Goal: Task Accomplishment & Management: Complete application form

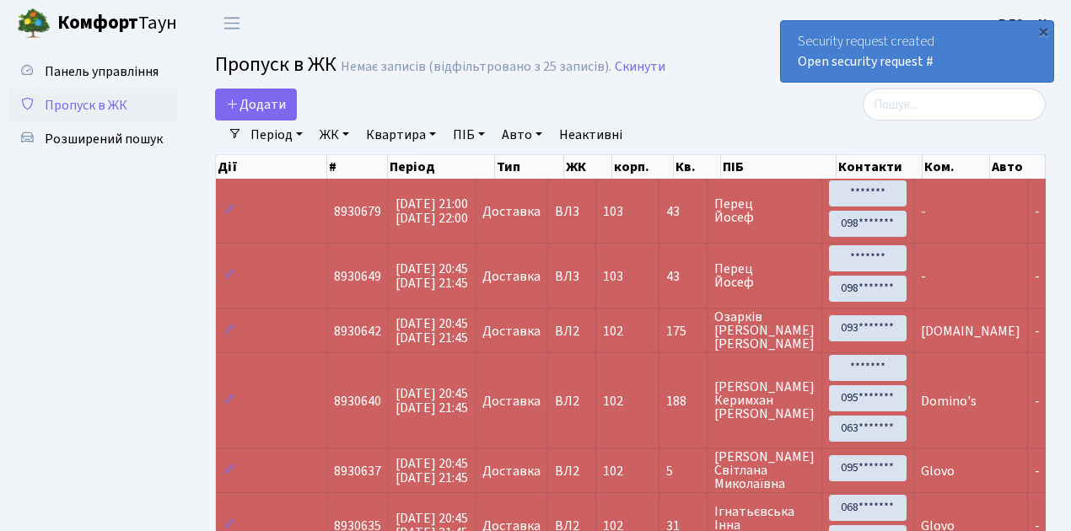
select select "25"
drag, startPoint x: 0, startPoint y: 0, endPoint x: 114, endPoint y: 100, distance: 151.8
click at [114, 100] on span "Пропуск в ЖК" at bounding box center [86, 105] width 83 height 19
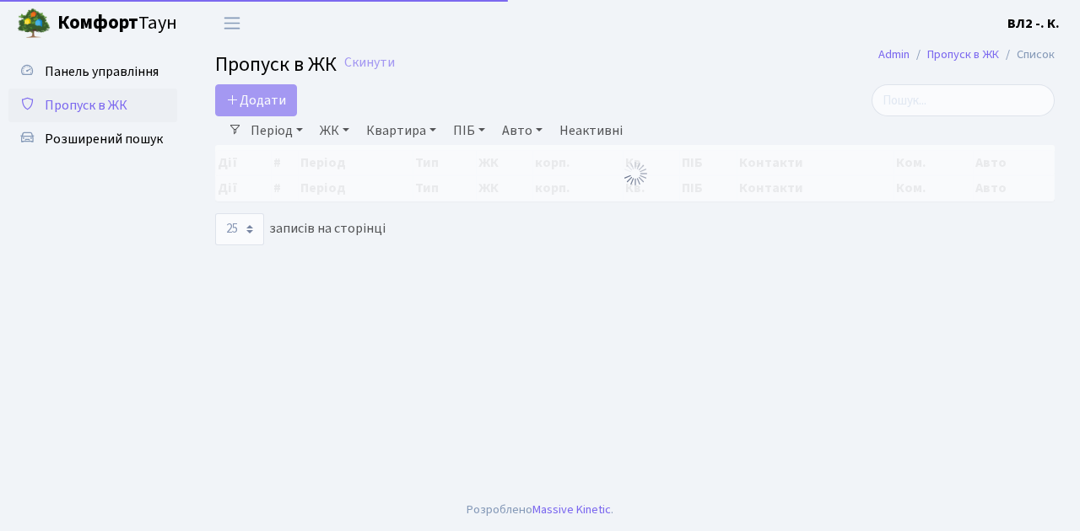
select select "25"
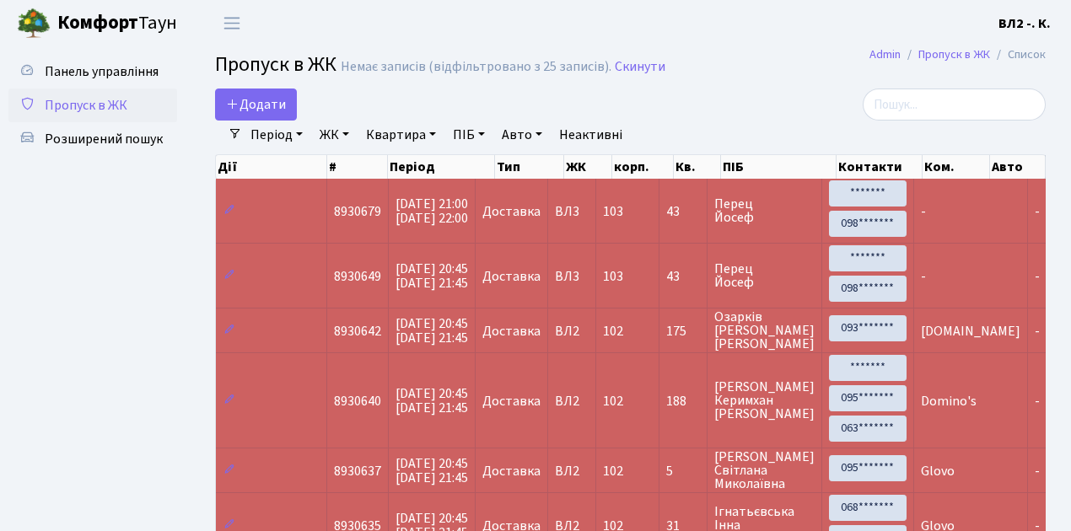
click at [105, 108] on span "Пропуск в ЖК" at bounding box center [86, 105] width 83 height 19
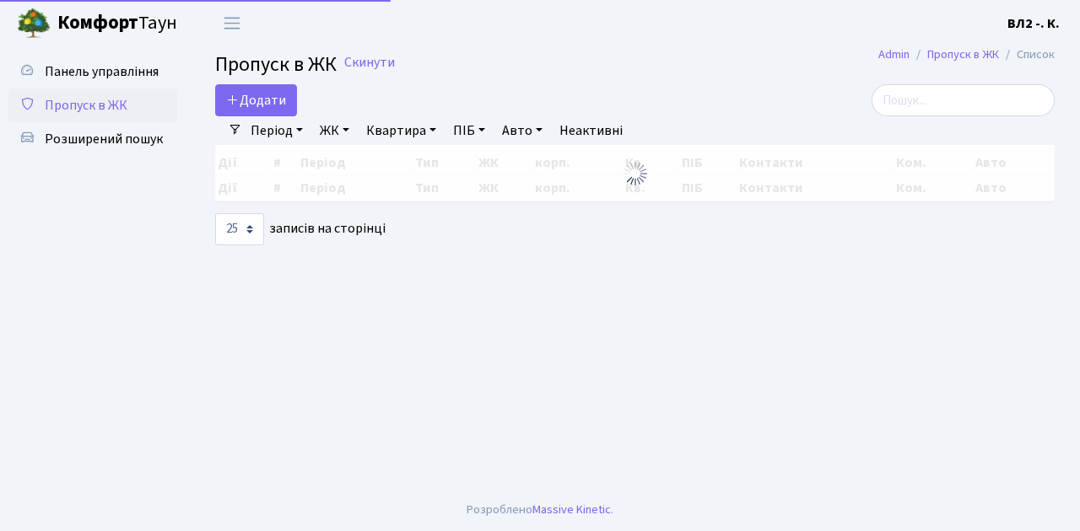
select select "25"
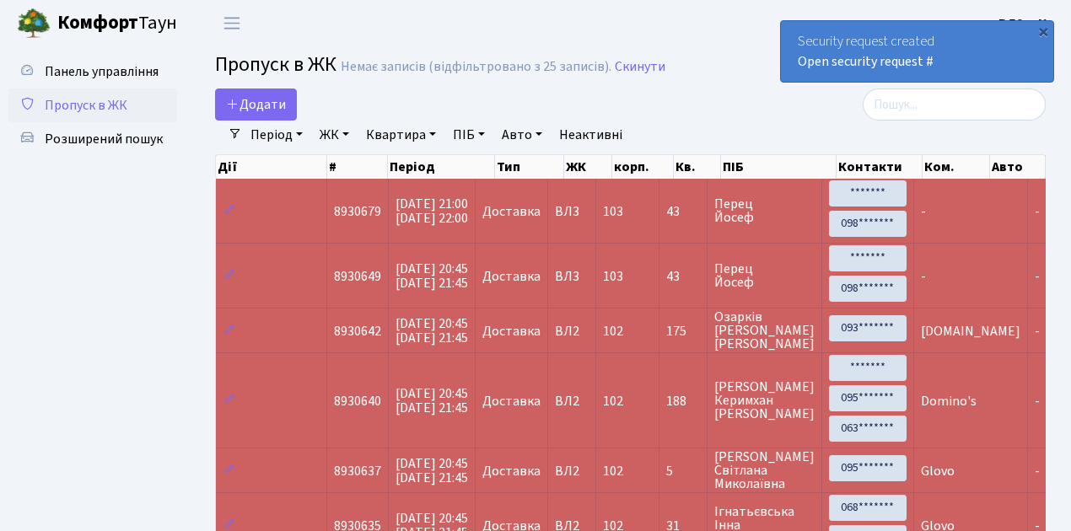
click at [116, 101] on span "Пропуск в ЖК" at bounding box center [86, 105] width 83 height 19
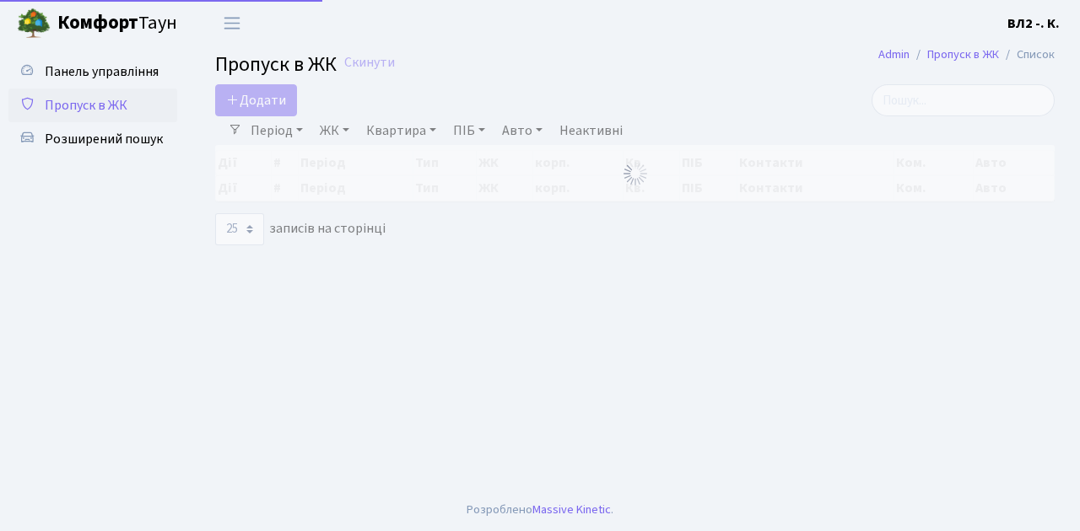
select select "25"
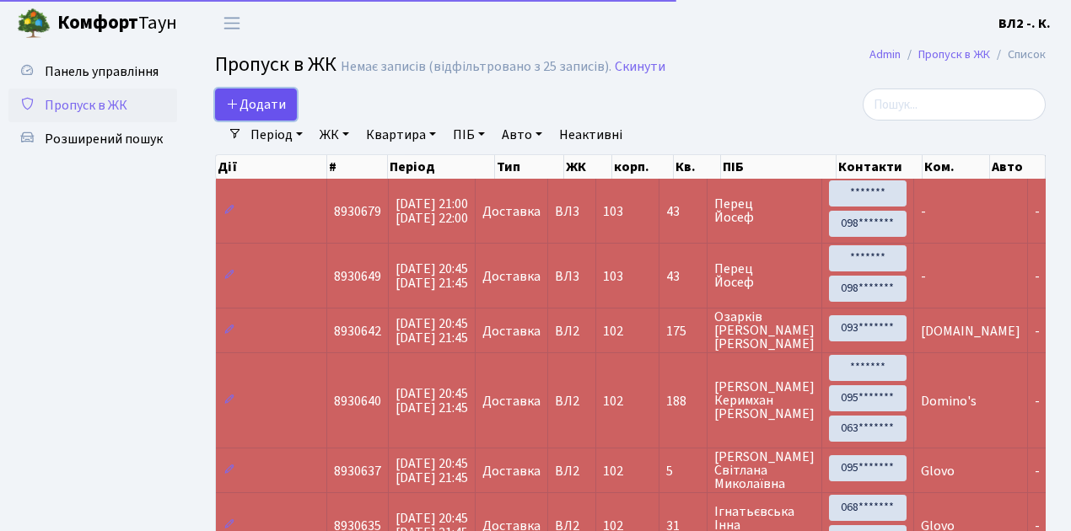
click at [256, 109] on span "Додати" at bounding box center [256, 104] width 60 height 19
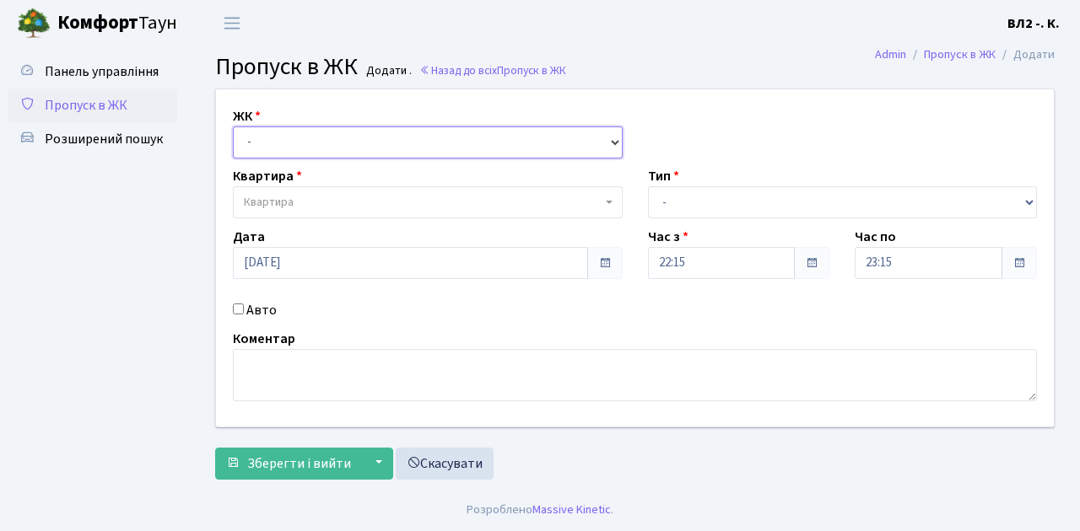
click at [291, 143] on select "- [STREET_ADDRESS][PERSON_NAME]" at bounding box center [428, 143] width 390 height 32
select select "317"
click at [233, 127] on select "- ВЛ1, Ужгородський пров., 4/1 ВЛ2, Голосіївський просп., 76 ВЛ3, пр.Голосіївсь…" at bounding box center [428, 143] width 390 height 32
select select
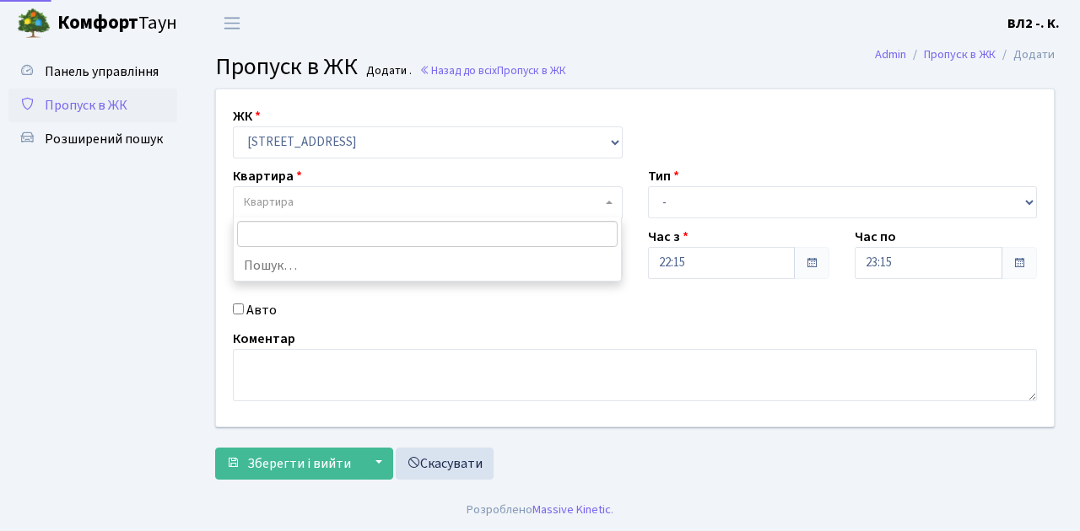
click at [356, 204] on span "Квартира" at bounding box center [423, 202] width 358 height 17
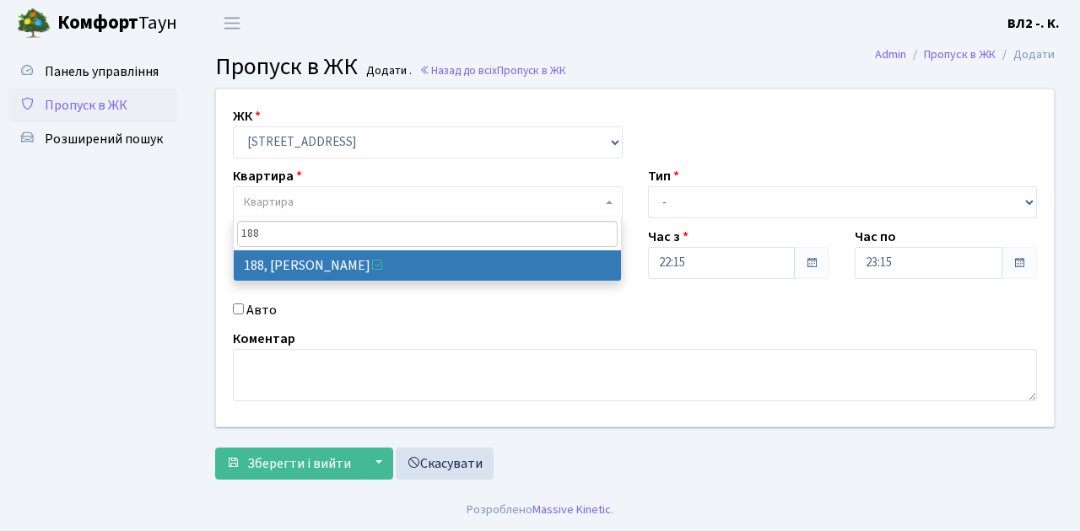
type input "188"
select select "40000"
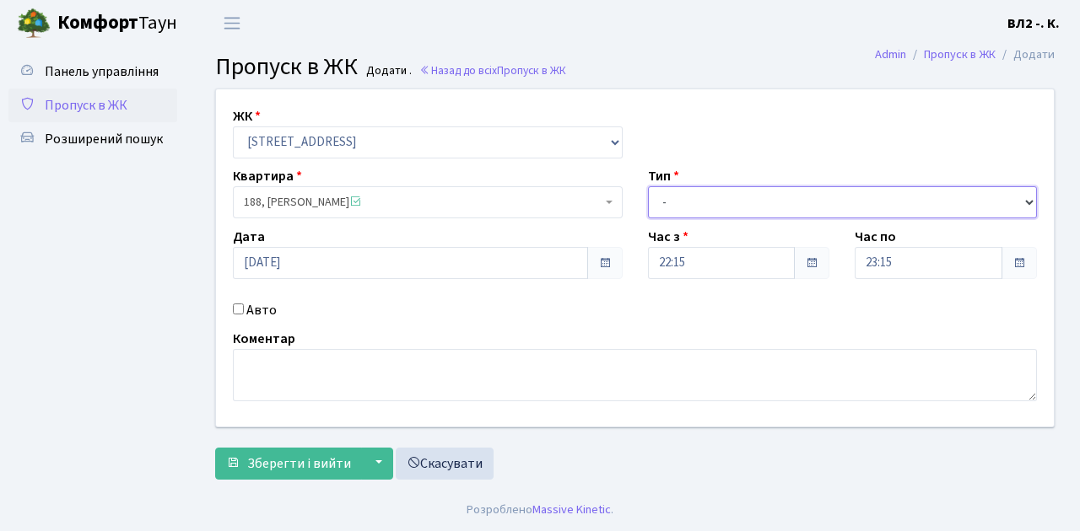
click at [714, 204] on select "- Доставка Таксі Гості Сервіс" at bounding box center [843, 202] width 390 height 32
select select "1"
click at [648, 186] on select "- Доставка Таксі Гості Сервіс" at bounding box center [843, 202] width 390 height 32
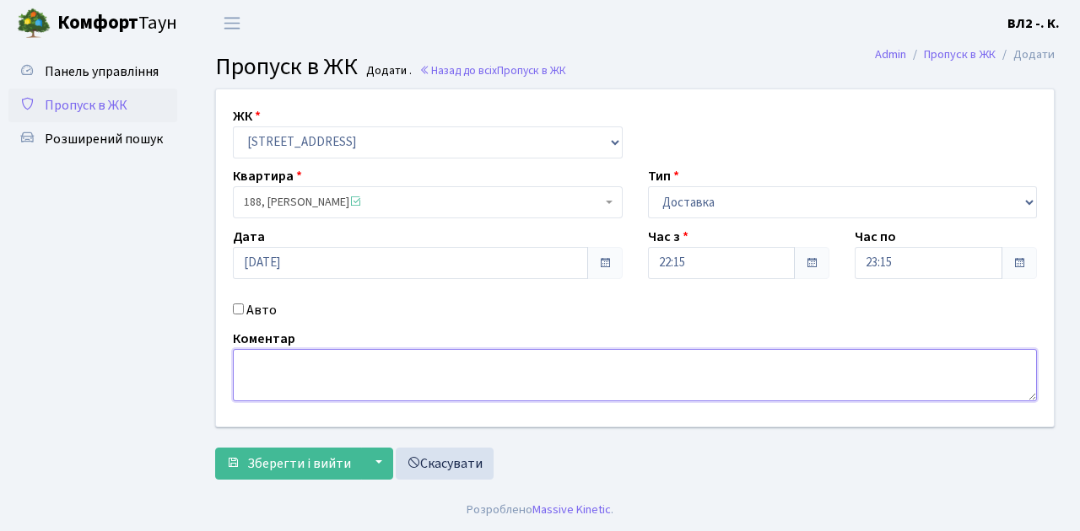
click at [341, 373] on textarea at bounding box center [635, 375] width 804 height 52
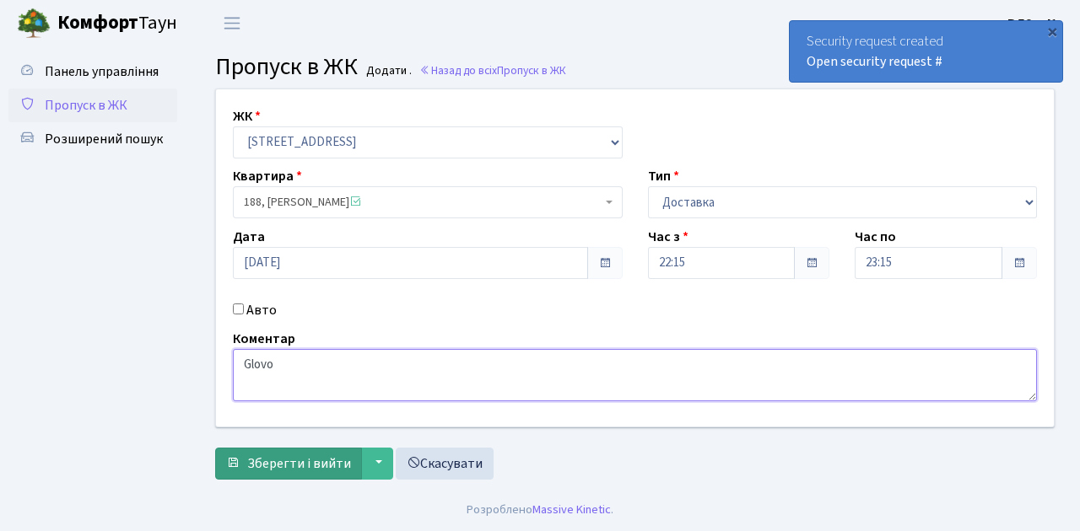
type textarea "Glovo"
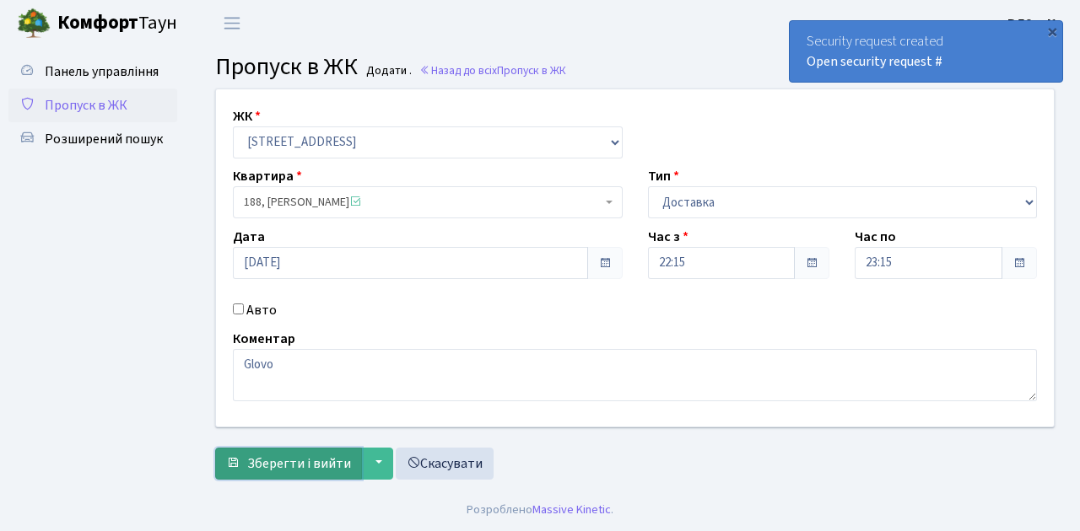
click at [310, 459] on span "Зберегти і вийти" at bounding box center [299, 464] width 104 height 19
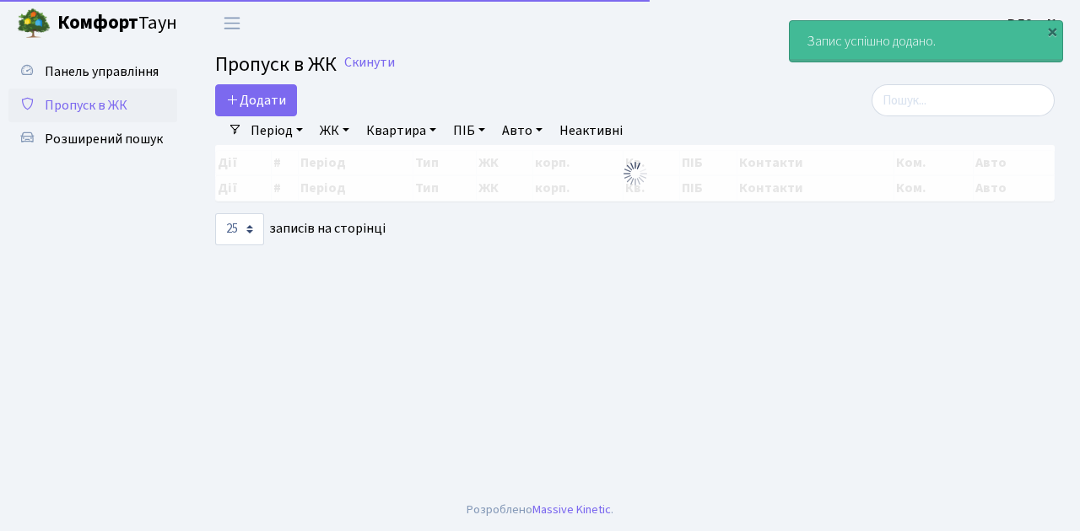
select select "25"
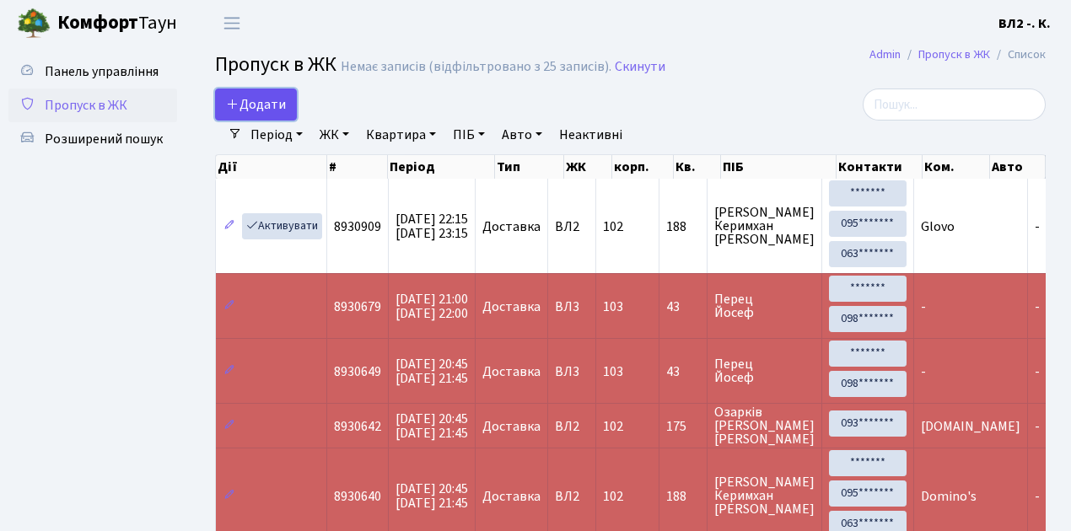
click at [263, 103] on span "Додати" at bounding box center [256, 104] width 60 height 19
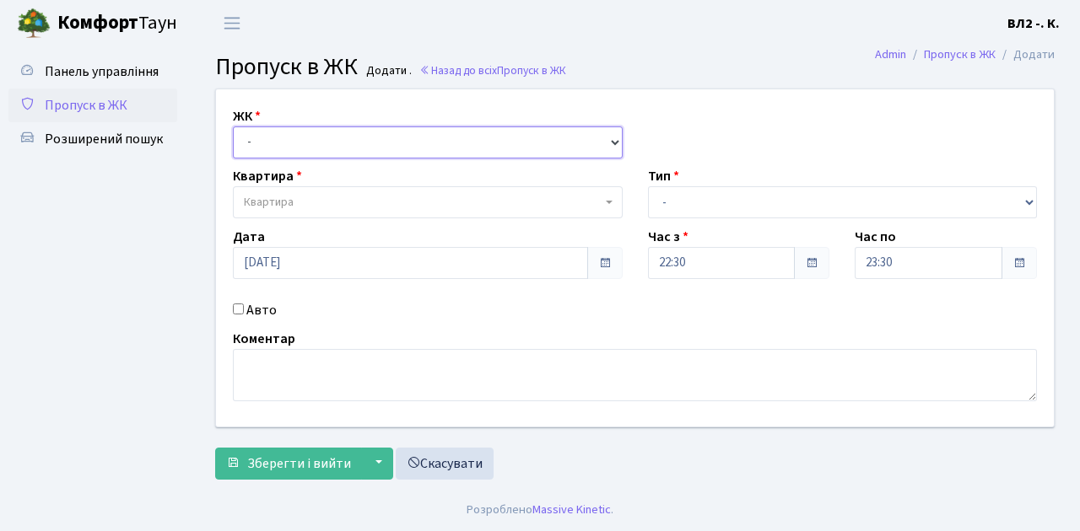
click at [270, 148] on select "- ВЛ1, Ужгородський пров., 4/1 ВЛ2, Голосіївський просп., 76 ВЛ3, пр.Голосіївсь…" at bounding box center [428, 143] width 390 height 32
select select "317"
click at [233, 127] on select "- ВЛ1, Ужгородський пров., 4/1 ВЛ2, Голосіївський просп., 76 ВЛ3, пр.Голосіївсь…" at bounding box center [428, 143] width 390 height 32
select select
click at [289, 201] on span "Квартира" at bounding box center [269, 202] width 50 height 17
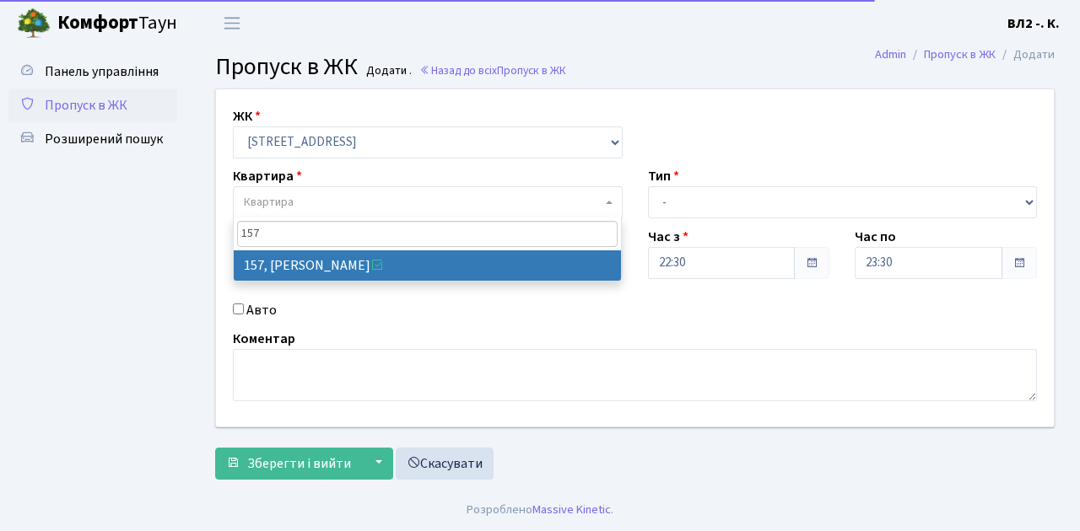
type input "157"
select select "38407"
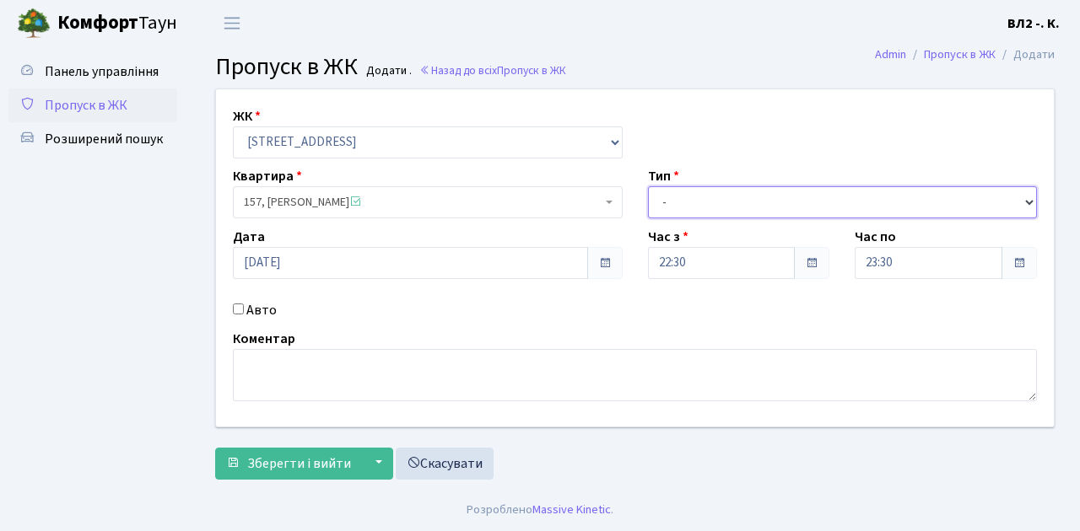
click at [736, 201] on select "- Доставка Таксі Гості Сервіс" at bounding box center [843, 202] width 390 height 32
select select "1"
click at [648, 186] on select "- Доставка Таксі Гості Сервіс" at bounding box center [843, 202] width 390 height 32
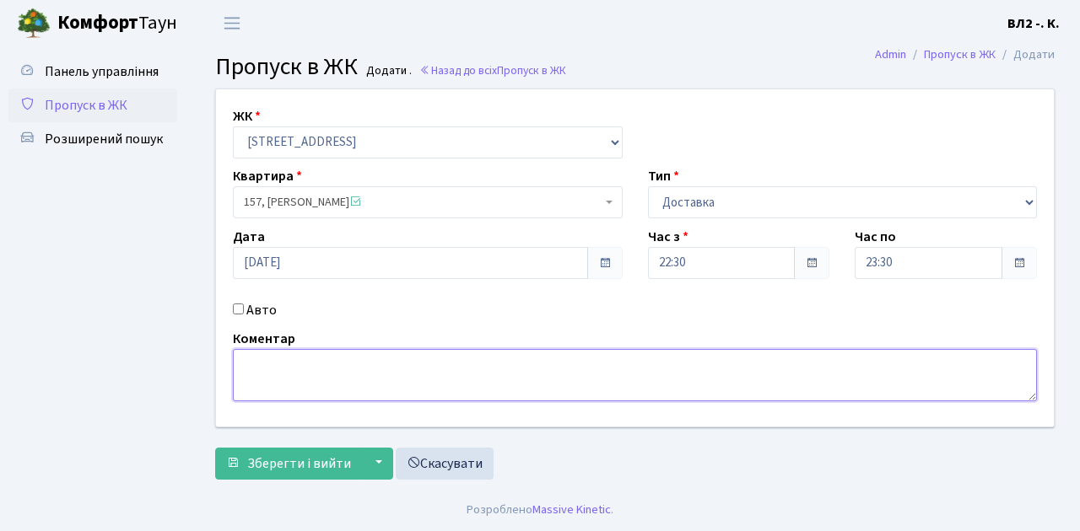
click at [290, 385] on textarea at bounding box center [635, 375] width 804 height 52
type textarea "Glovo"
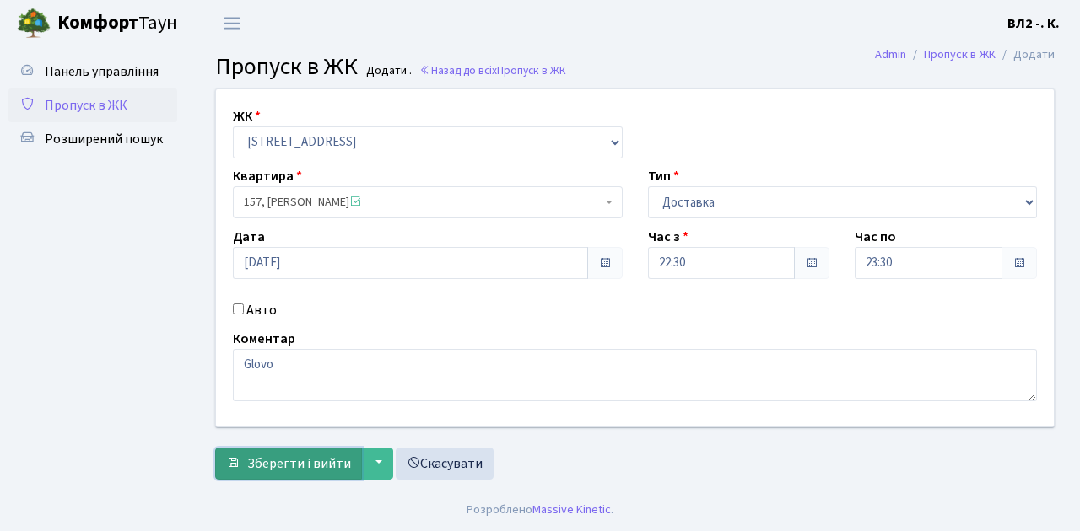
drag, startPoint x: 300, startPoint y: 459, endPoint x: 369, endPoint y: 420, distance: 79.3
click at [301, 459] on span "Зберегти і вийти" at bounding box center [299, 464] width 104 height 19
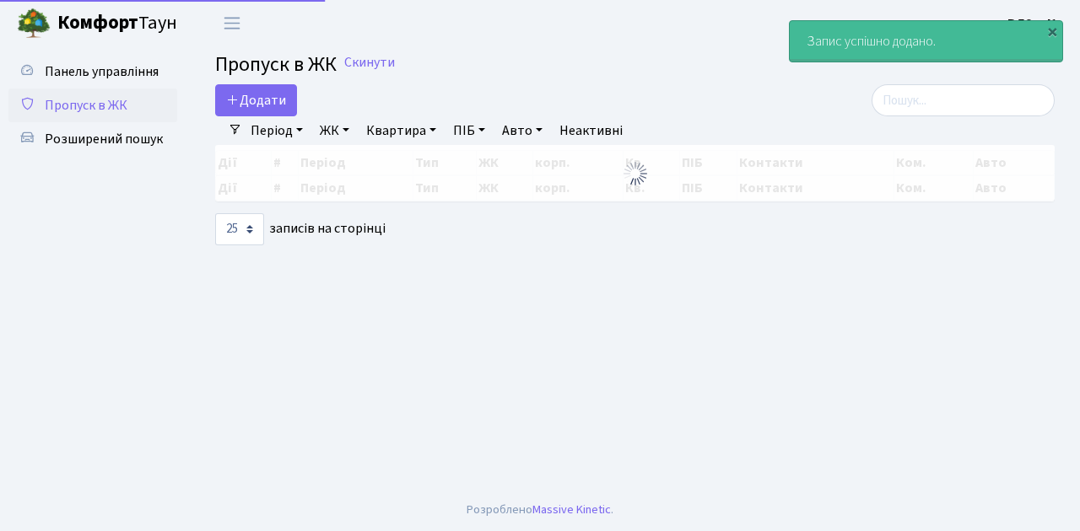
select select "25"
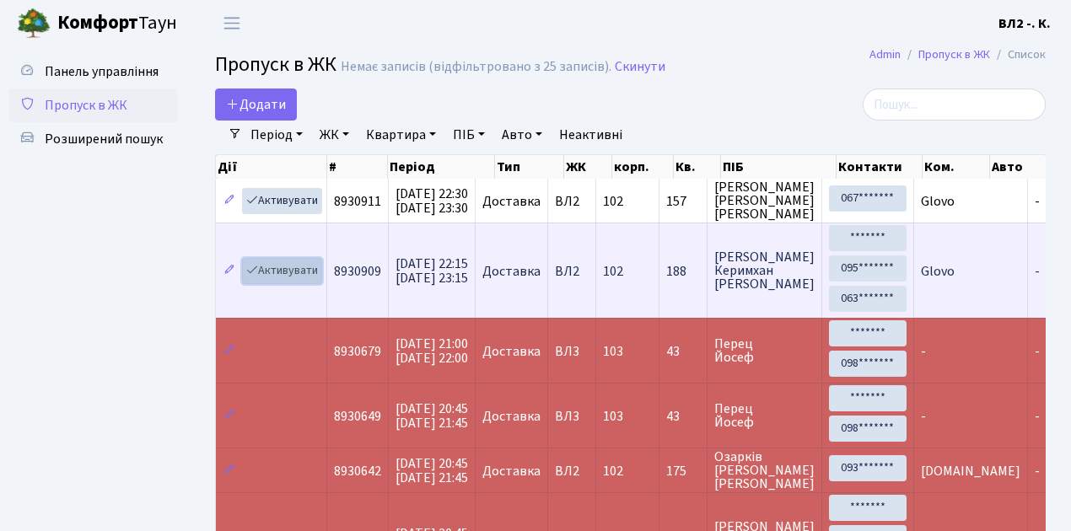
click at [291, 277] on link "Активувати" at bounding box center [282, 271] width 80 height 26
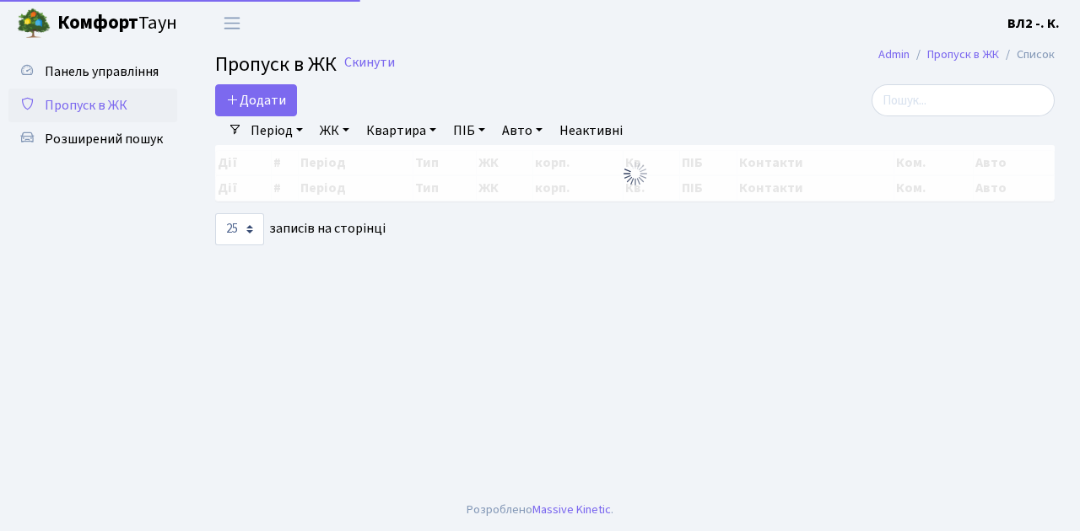
select select "25"
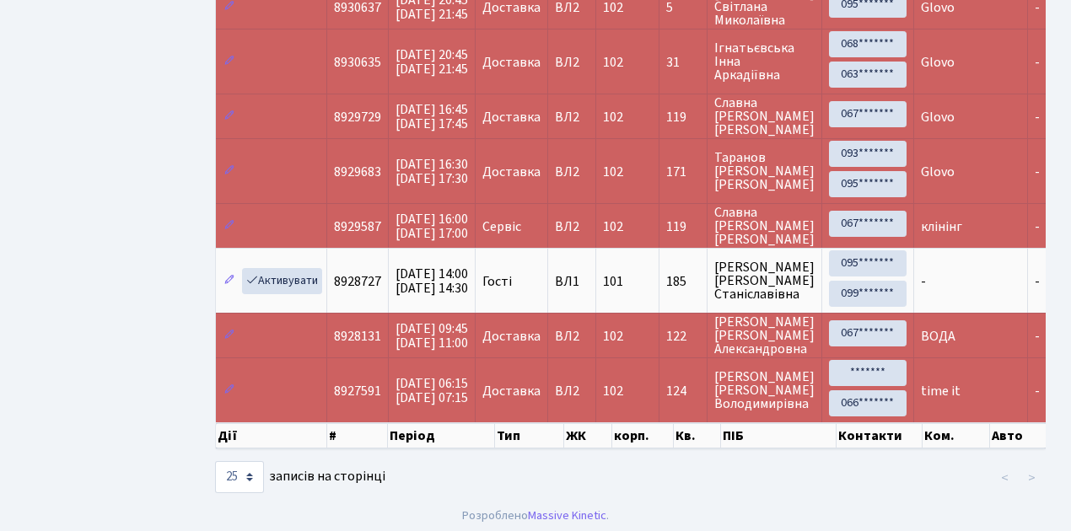
scroll to position [491, 0]
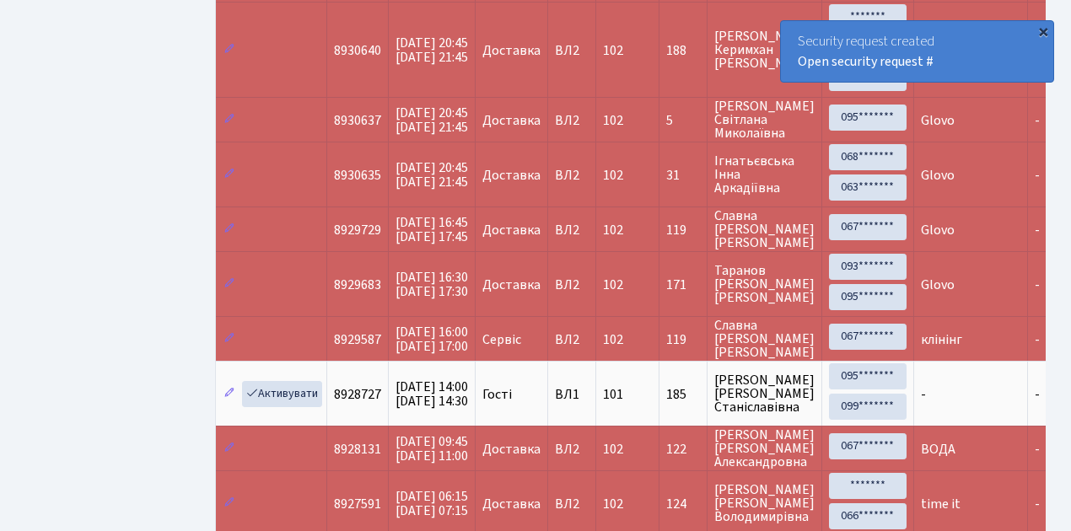
click at [1044, 33] on div "×" at bounding box center [1043, 31] width 17 height 17
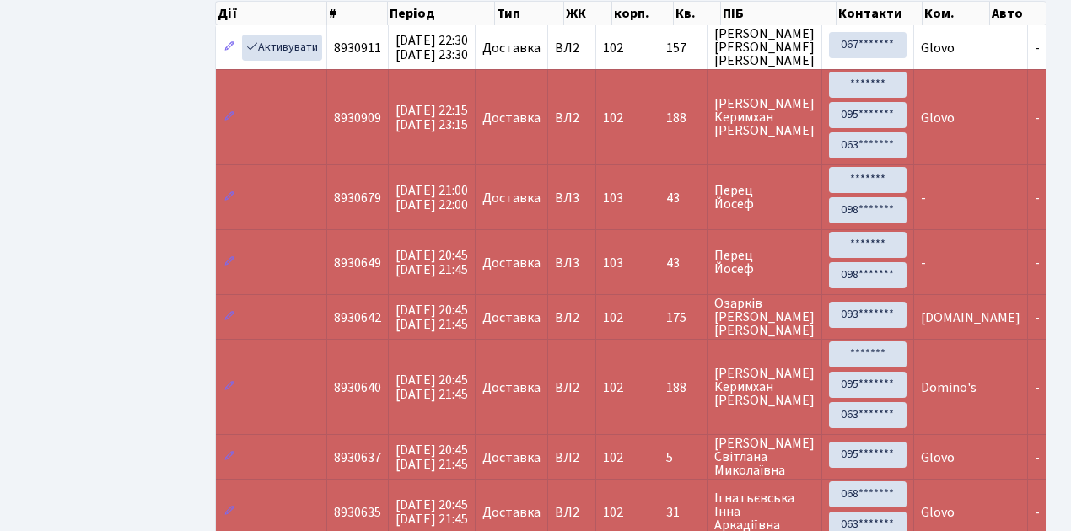
scroll to position [0, 0]
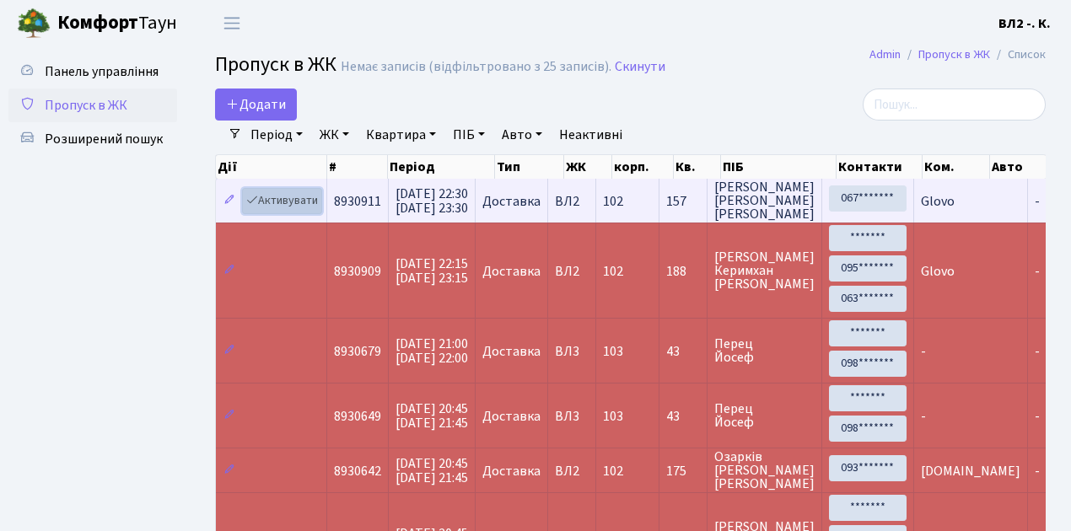
click at [299, 200] on link "Активувати" at bounding box center [282, 201] width 80 height 26
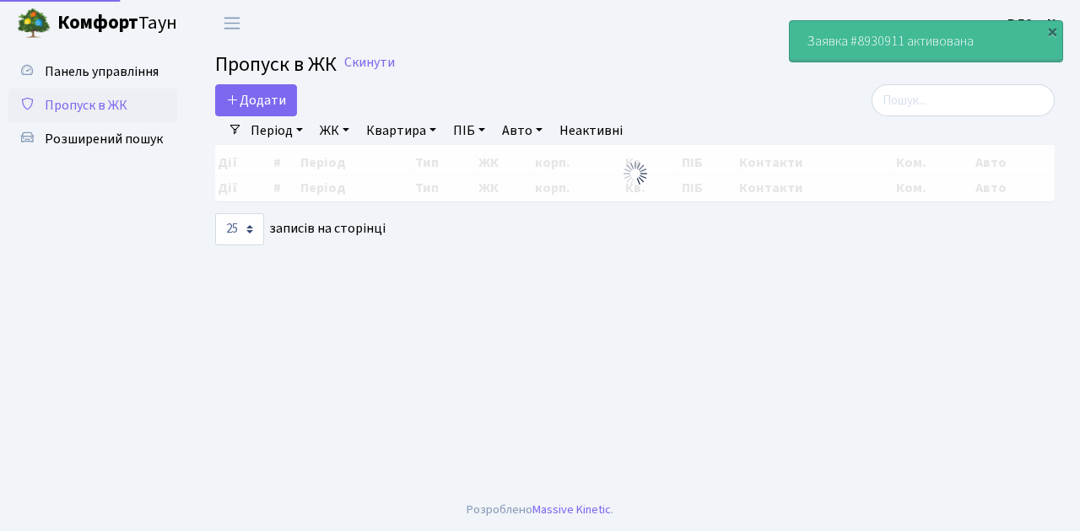
select select "25"
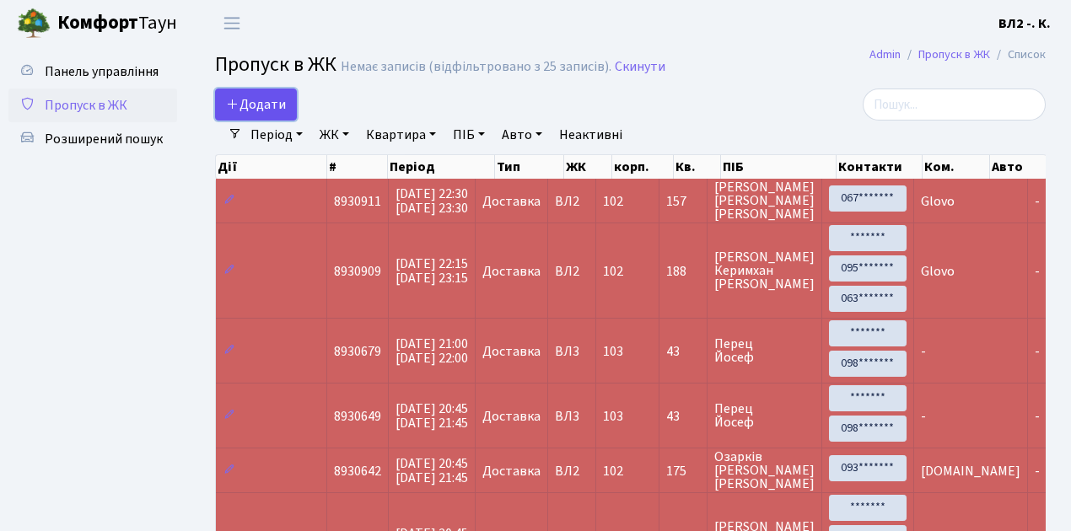
click at [277, 115] on link "Додати" at bounding box center [256, 105] width 82 height 32
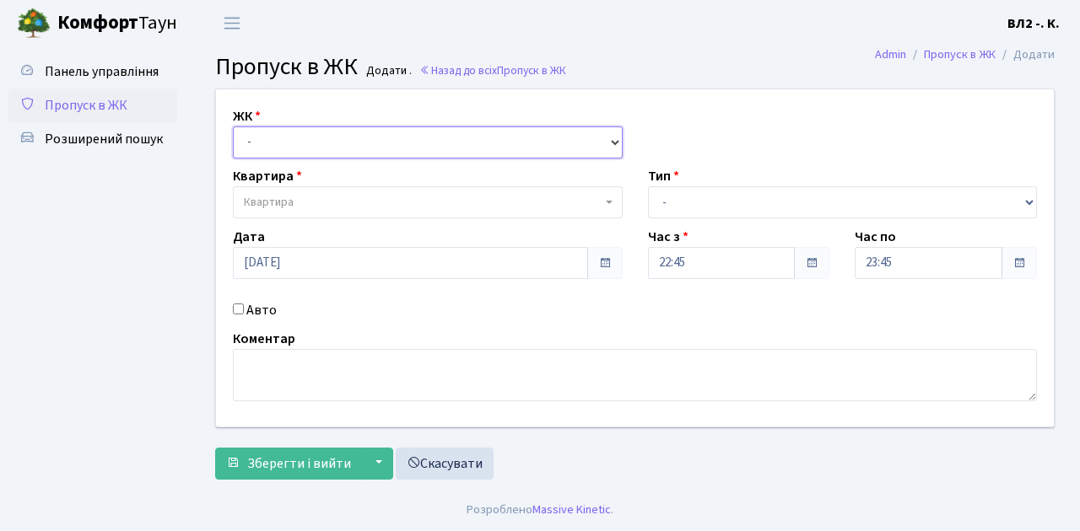
click at [307, 142] on select "- [STREET_ADDRESS][PERSON_NAME]" at bounding box center [428, 143] width 390 height 32
select select "317"
click at [233, 127] on select "- ВЛ1, Ужгородський пров., 4/1 ВЛ2, Голосіївський просп., 76 ВЛ3, пр.Голосіївсь…" at bounding box center [428, 143] width 390 height 32
select select
click at [336, 206] on span "Квартира" at bounding box center [423, 202] width 358 height 17
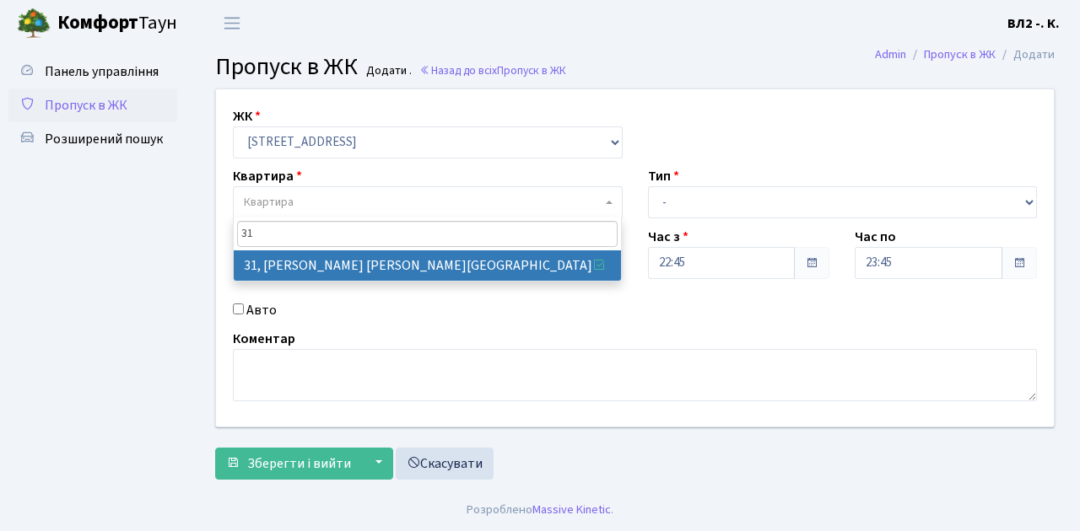
type input "31"
drag, startPoint x: 352, startPoint y: 267, endPoint x: 461, endPoint y: 243, distance: 112.3
select select "38032"
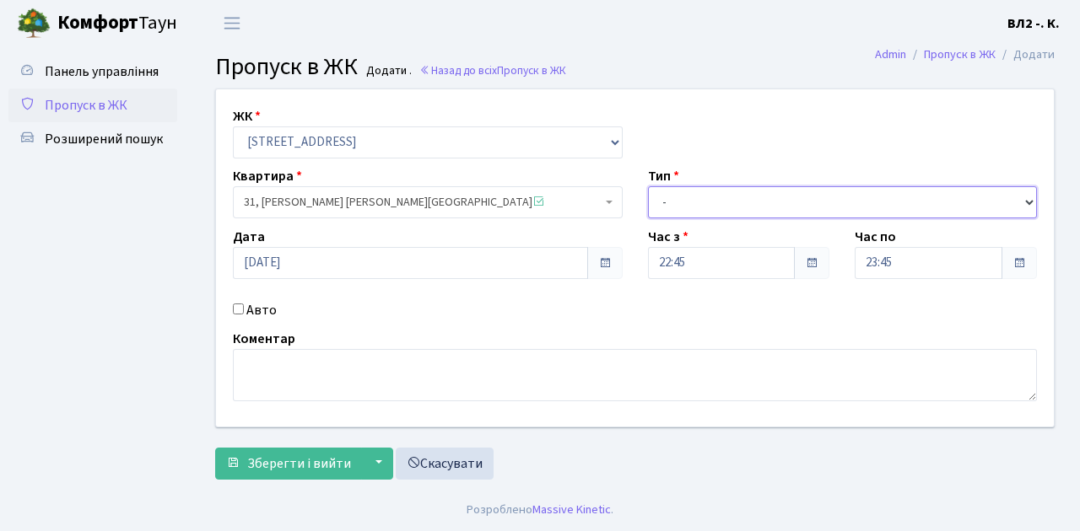
click at [695, 201] on select "- Доставка Таксі Гості Сервіс" at bounding box center [843, 202] width 390 height 32
select select "1"
click at [648, 186] on select "- Доставка Таксі Гості Сервіс" at bounding box center [843, 202] width 390 height 32
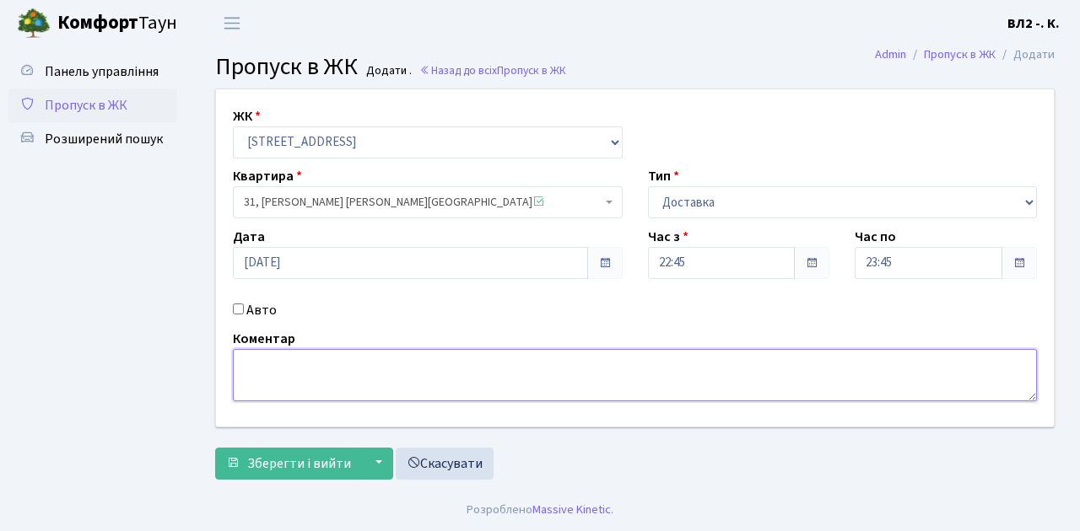
click at [272, 372] on textarea at bounding box center [635, 375] width 804 height 52
type textarea "Glovo"
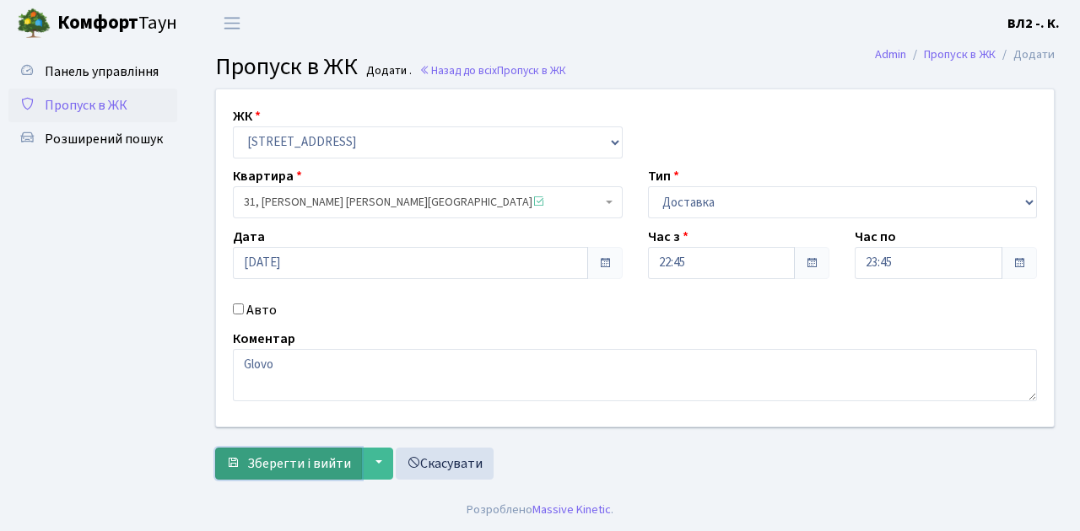
click at [301, 459] on span "Зберегти і вийти" at bounding box center [299, 464] width 104 height 19
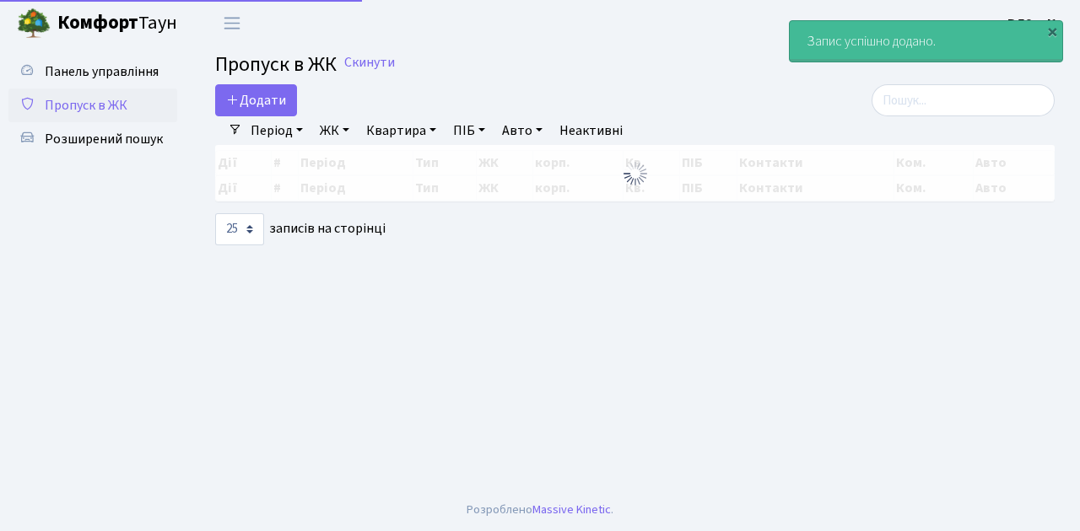
select select "25"
